Goal: Check status

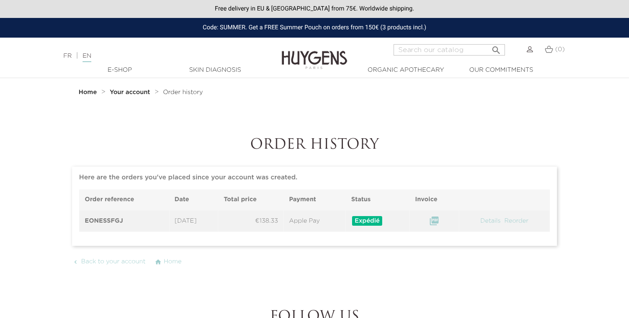
click at [374, 221] on span "Expédié" at bounding box center [367, 221] width 30 height 10
click at [485, 220] on link "Details" at bounding box center [491, 221] width 22 height 6
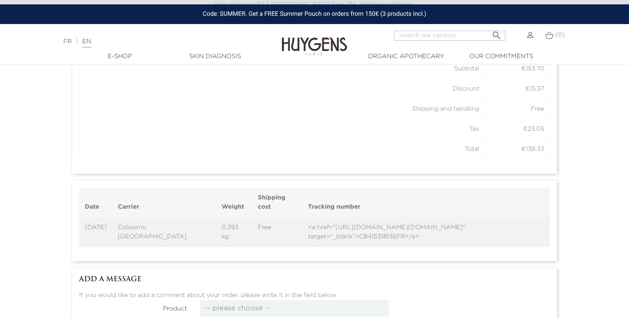
scroll to position [624, 0]
click at [303, 231] on td "<a href="http://www.colissimo.fr/portail_colissimo/suivre.do?colispart=CB415318…" at bounding box center [426, 230] width 247 height 30
click at [322, 221] on td "<a href="http://www.colissimo.fr/portail_colissimo/suivre.do?colispart=CB415318…" at bounding box center [426, 230] width 247 height 30
click at [322, 223] on td "<a href="http://www.colissimo.fr/portail_colissimo/suivre.do?colispart=CB415318…" at bounding box center [426, 230] width 247 height 30
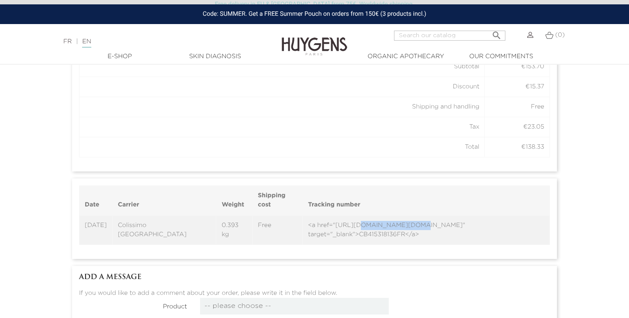
click at [447, 236] on td "<a href="http://www.colissimo.fr/portail_colissimo/suivre.do?colispart=CB415318…" at bounding box center [426, 230] width 247 height 30
copy td "CB415318136FR"
drag, startPoint x: 514, startPoint y: 224, endPoint x: 470, endPoint y: 224, distance: 44.6
click at [470, 224] on td "<a href="http://www.colissimo.fr/portail_colissimo/suivre.do?colispart=CB415318…" at bounding box center [426, 230] width 247 height 30
